Goal: Information Seeking & Learning: Learn about a topic

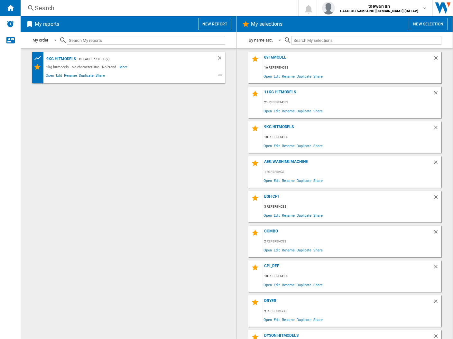
click at [285, 90] on div "11kg hitmodels" at bounding box center [348, 94] width 170 height 9
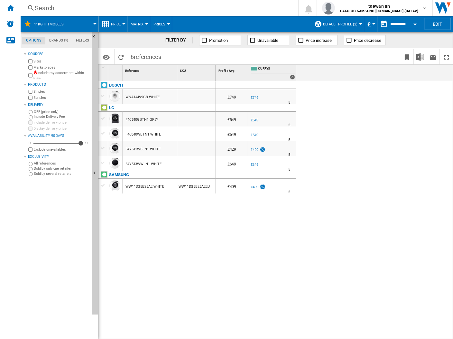
click at [102, 132] on div at bounding box center [103, 133] width 7 height 6
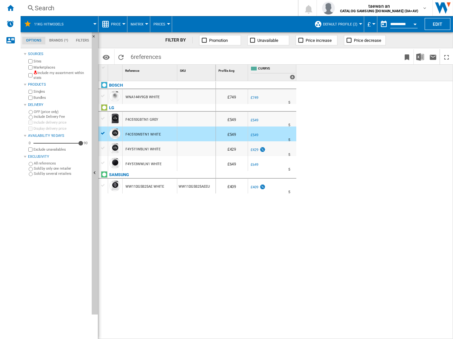
click at [102, 186] on div at bounding box center [103, 185] width 7 height 6
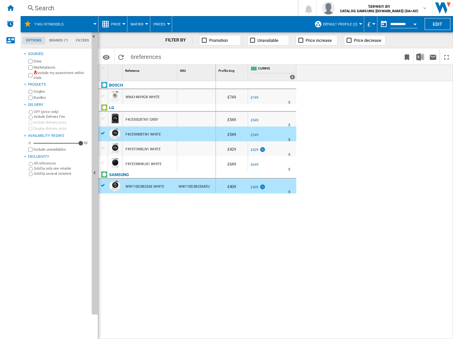
click at [102, 147] on div at bounding box center [103, 148] width 7 height 6
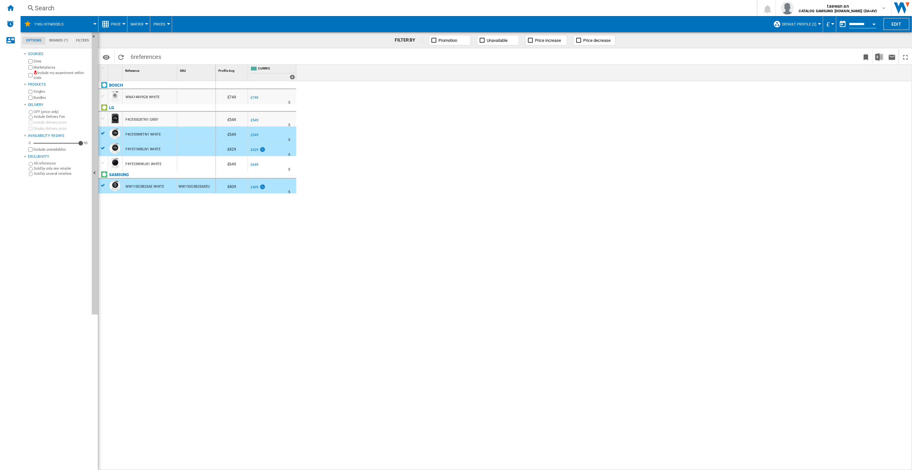
click at [121, 25] on button "Price" at bounding box center [117, 24] width 13 height 16
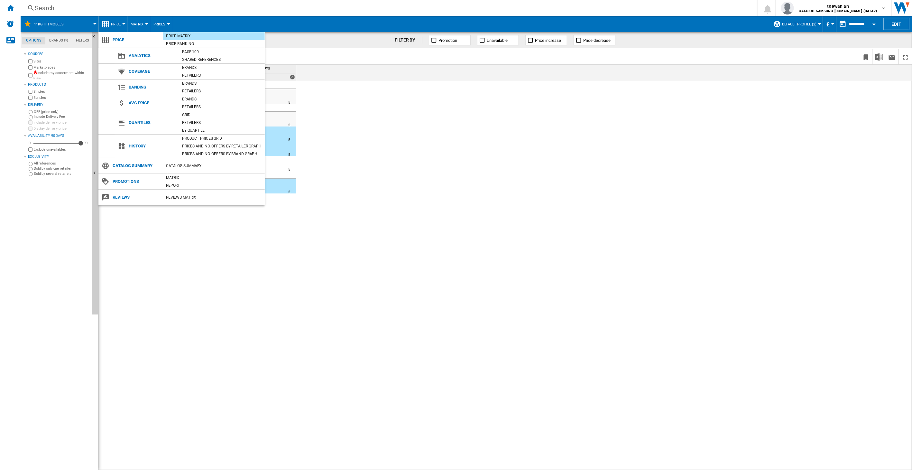
click at [144, 25] on md-backdrop at bounding box center [456, 235] width 912 height 470
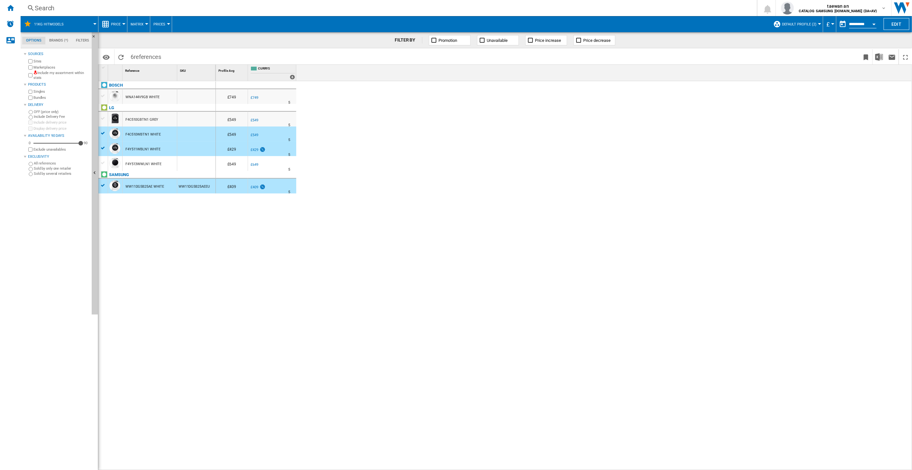
click at [144, 24] on button "Matrix" at bounding box center [139, 24] width 16 height 16
click at [159, 23] on md-backdrop at bounding box center [456, 235] width 912 height 470
click at [165, 24] on button "Prices" at bounding box center [160, 24] width 15 height 16
click at [249, 32] on md-backdrop at bounding box center [456, 235] width 912 height 470
click at [176, 162] on span "Evolution chart" at bounding box center [184, 163] width 33 height 6
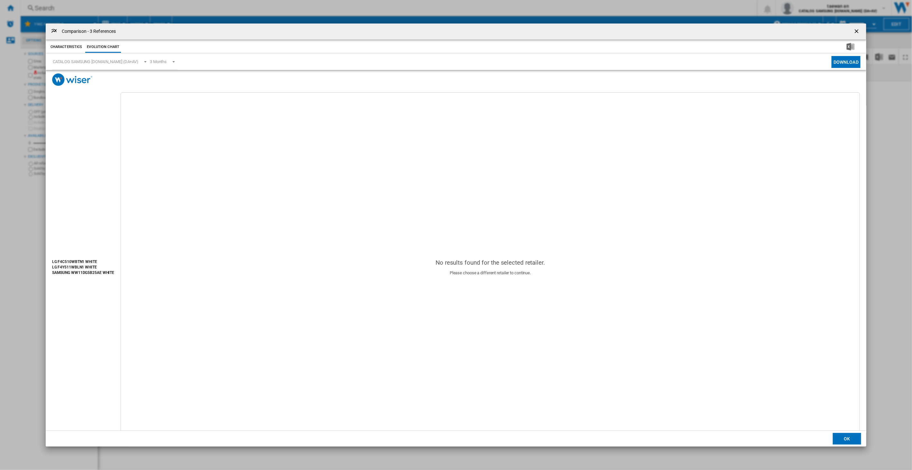
click at [453, 30] on ng-md-icon "getI18NText('BUTTONS.CLOSE_DIALOG')" at bounding box center [857, 32] width 8 height 8
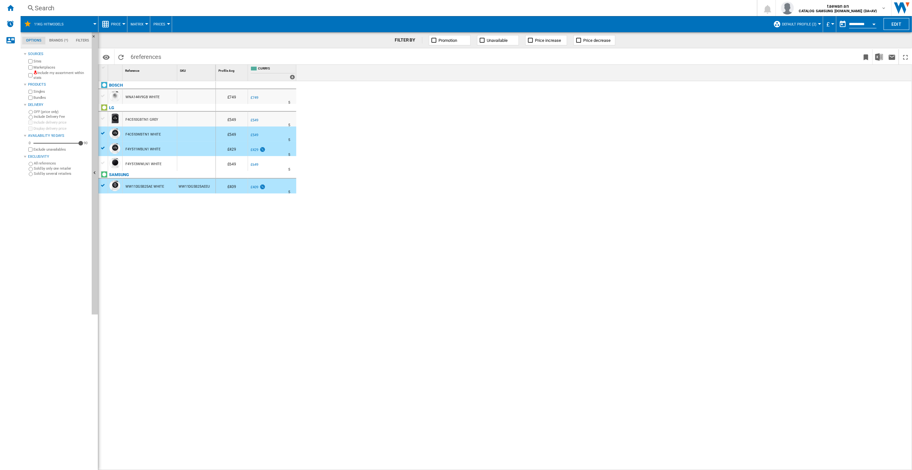
click at [103, 132] on div at bounding box center [103, 133] width 7 height 6
drag, startPoint x: 103, startPoint y: 149, endPoint x: 104, endPoint y: 164, distance: 14.8
click at [103, 149] on div at bounding box center [103, 148] width 7 height 6
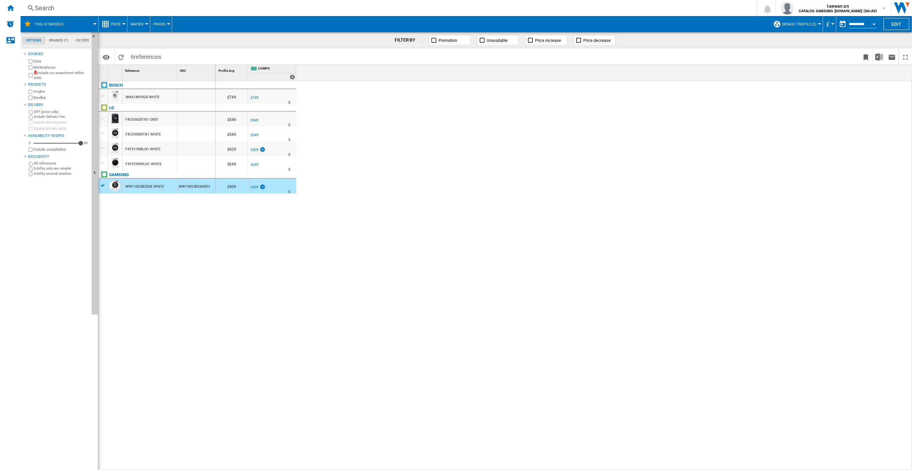
click at [103, 187] on div at bounding box center [103, 185] width 7 height 6
click at [103, 133] on div at bounding box center [103, 133] width 7 height 6
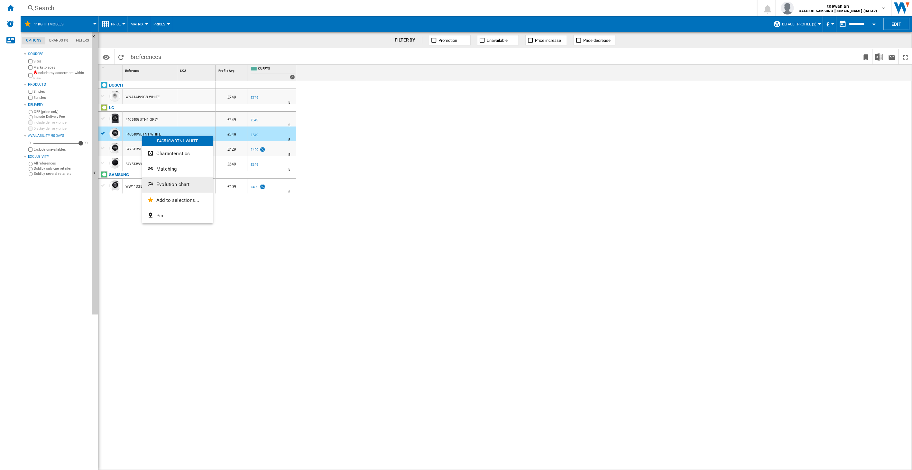
click at [161, 183] on span "Evolution chart" at bounding box center [172, 184] width 33 height 6
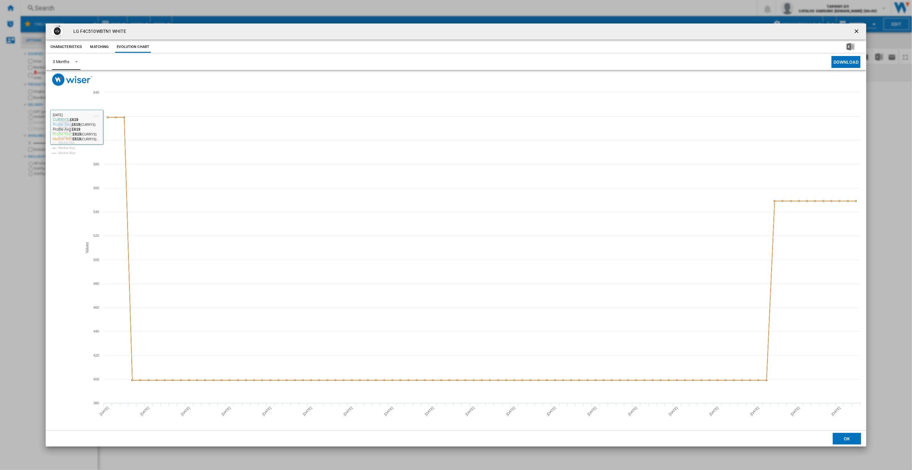
click at [78, 62] on span "Product popup" at bounding box center [75, 61] width 8 height 6
click at [78, 63] on md-option "3 Months" at bounding box center [69, 61] width 44 height 15
click at [72, 62] on span "Product popup" at bounding box center [75, 61] width 8 height 6
click at [65, 76] on div "6 Months" at bounding box center [60, 78] width 17 height 6
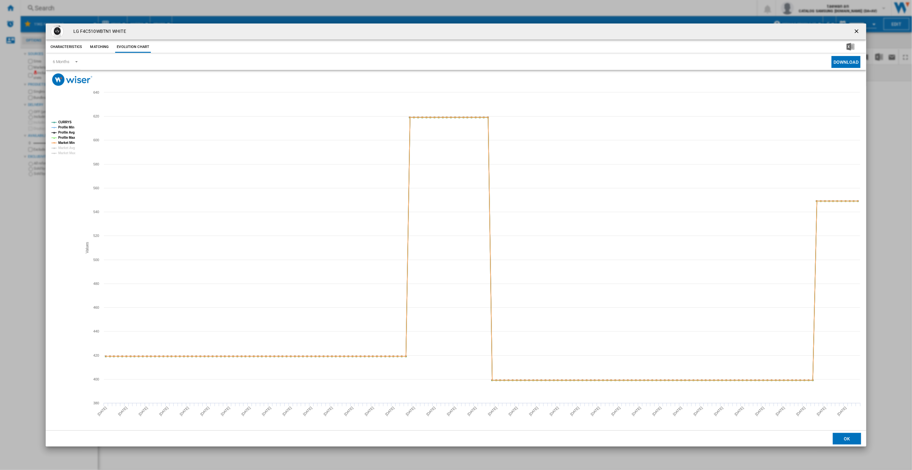
click at [97, 47] on button "Matching" at bounding box center [99, 47] width 28 height 12
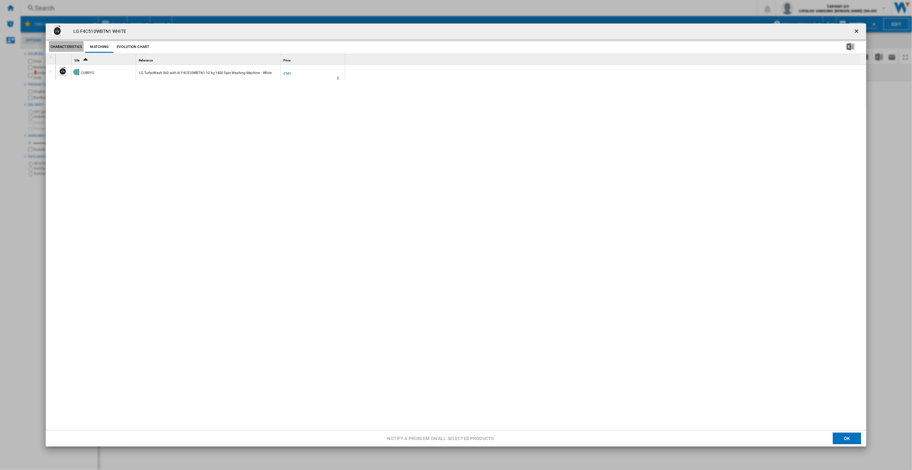
click at [68, 48] on button "Characteristics" at bounding box center [66, 47] width 35 height 12
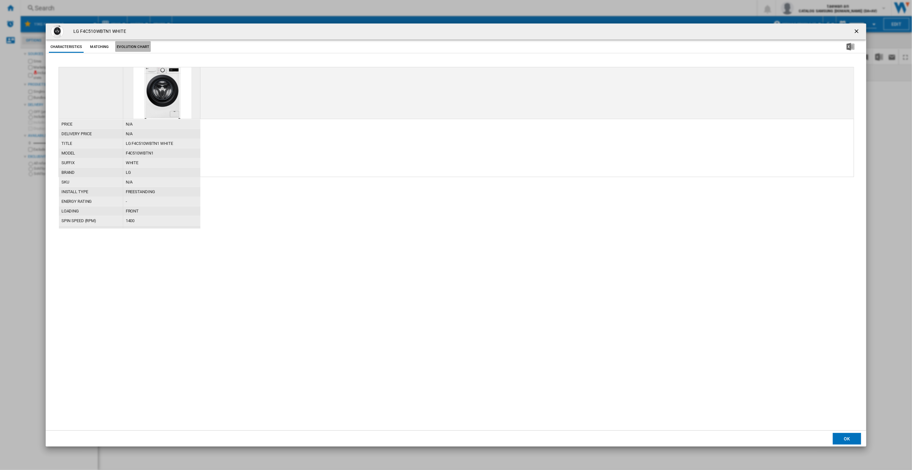
click at [148, 48] on button "Evolution chart" at bounding box center [133, 47] width 36 height 12
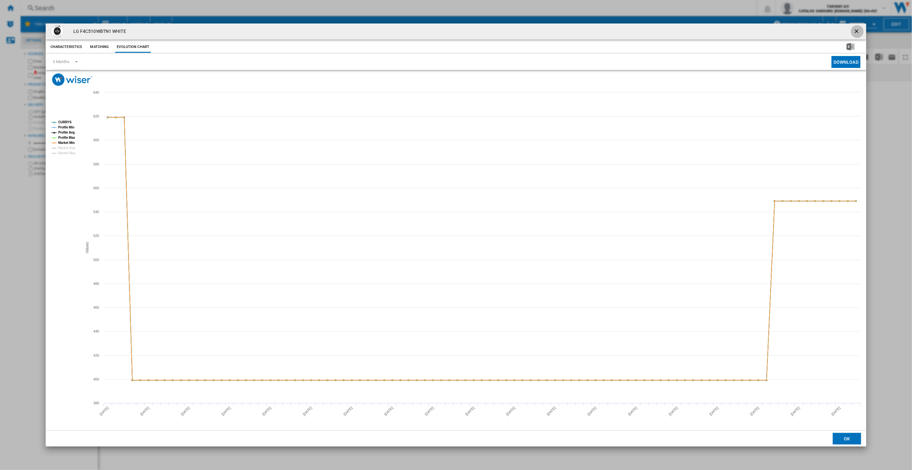
click at [453, 30] on ng-md-icon "getI18NText('BUTTONS.CLOSE_DIALOG')" at bounding box center [857, 32] width 8 height 8
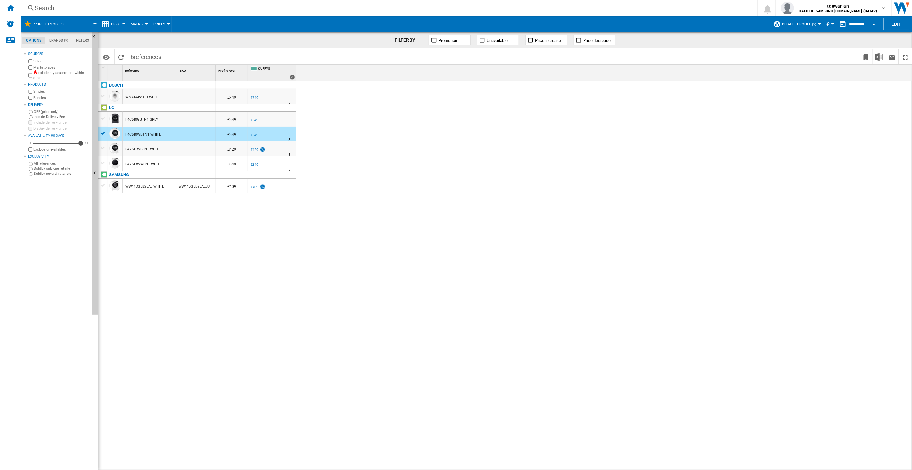
drag, startPoint x: 303, startPoint y: 253, endPoint x: 296, endPoint y: 257, distance: 8.7
click at [303, 253] on div "£749 -1.0 % £749 % N/A 5 £549 -1.0 % £549" at bounding box center [564, 275] width 697 height 389
